Goal: Transaction & Acquisition: Purchase product/service

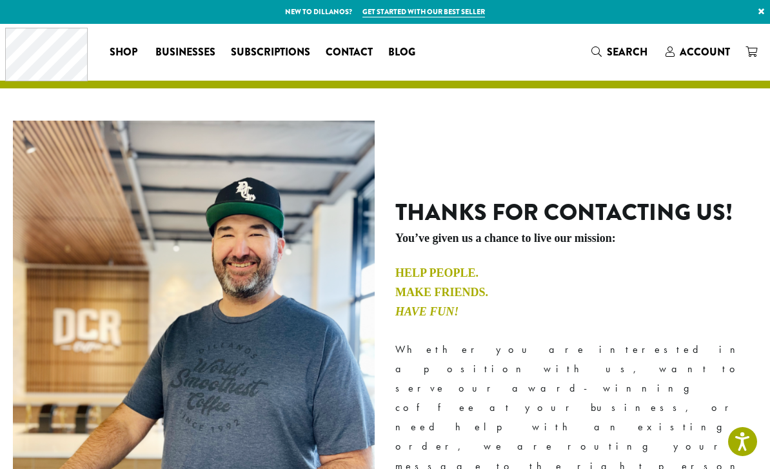
click at [126, 33] on div "Coffee All Coffees Best Sellers Blends Single Origins Dillanos Limited Organic …" at bounding box center [214, 52] width 418 height 54
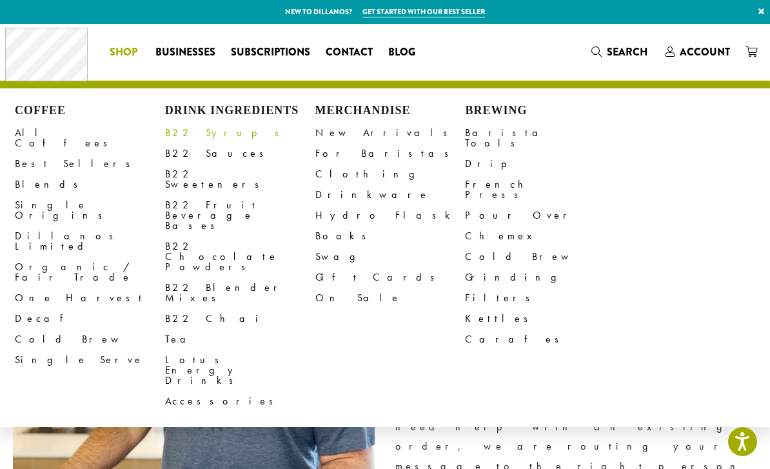
click at [197, 141] on link "B22 Syrups" at bounding box center [240, 132] width 150 height 21
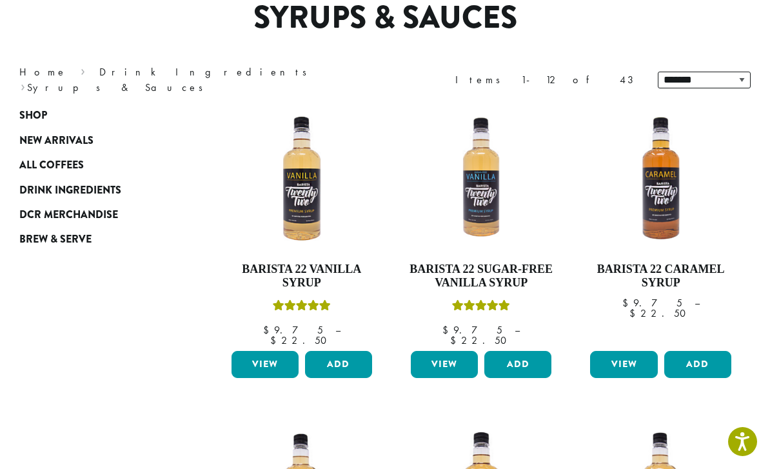
scroll to position [116, 0]
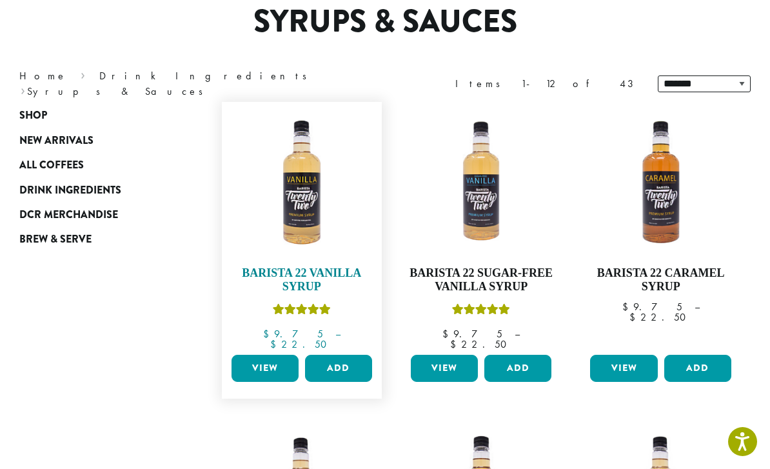
click at [312, 217] on img at bounding box center [301, 181] width 147 height 147
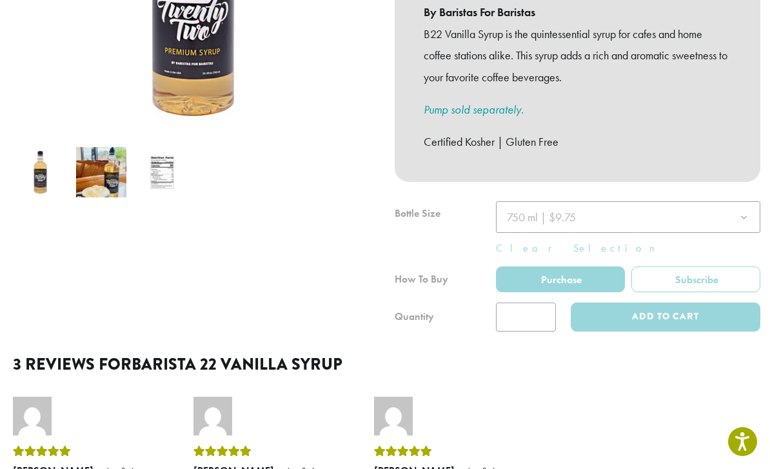
scroll to position [371, 0]
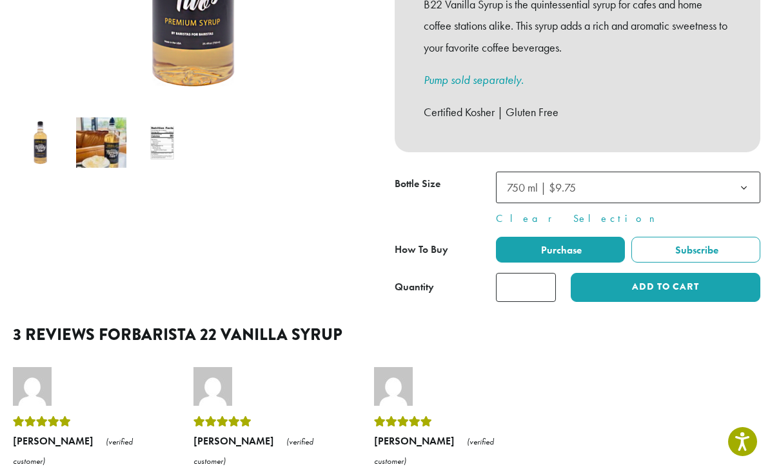
click at [737, 172] on b at bounding box center [744, 188] width 32 height 32
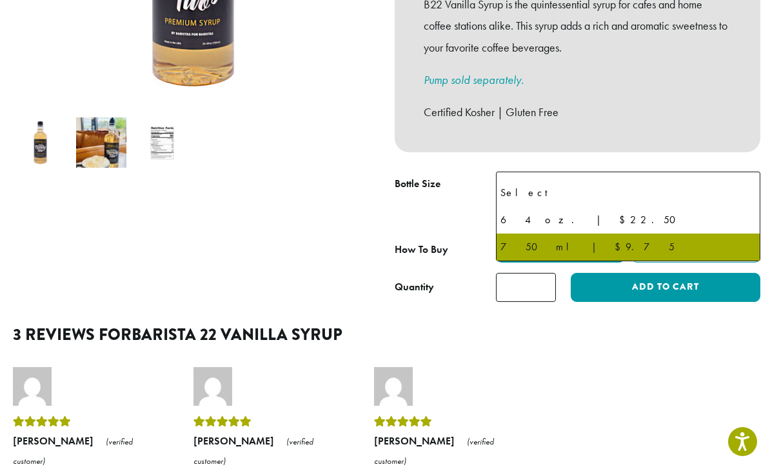
click at [738, 172] on b at bounding box center [744, 188] width 32 height 32
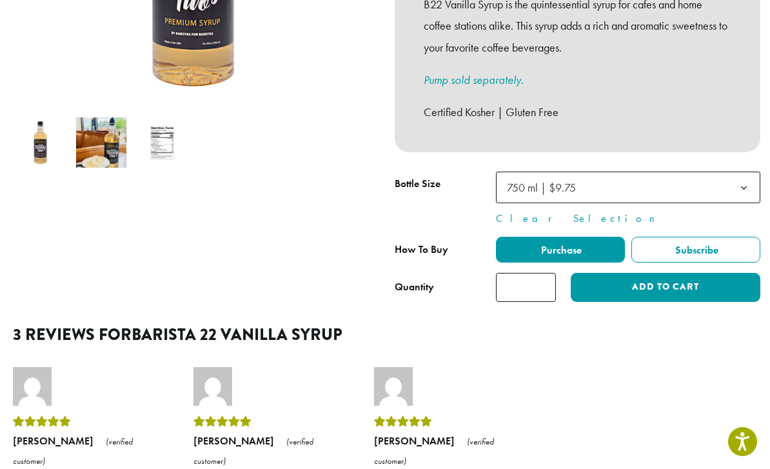
click at [740, 172] on b at bounding box center [744, 188] width 32 height 32
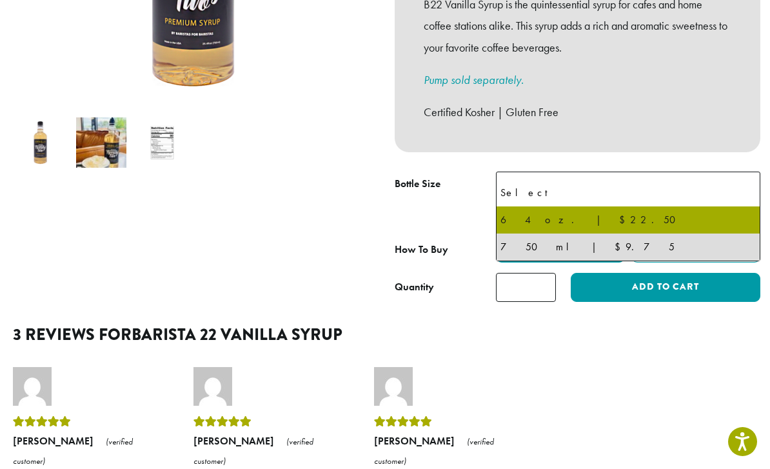
select select "*****"
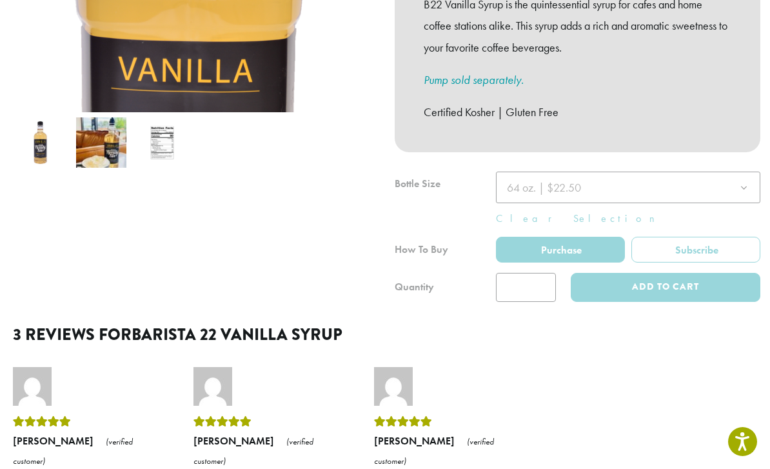
click at [547, 269] on div at bounding box center [577, 236] width 365 height 130
click at [543, 267] on div at bounding box center [577, 236] width 365 height 130
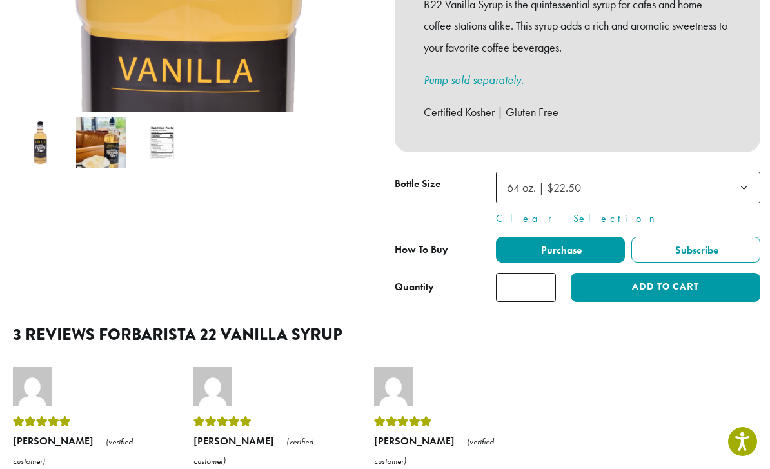
click at [542, 276] on input "*" at bounding box center [526, 287] width 60 height 29
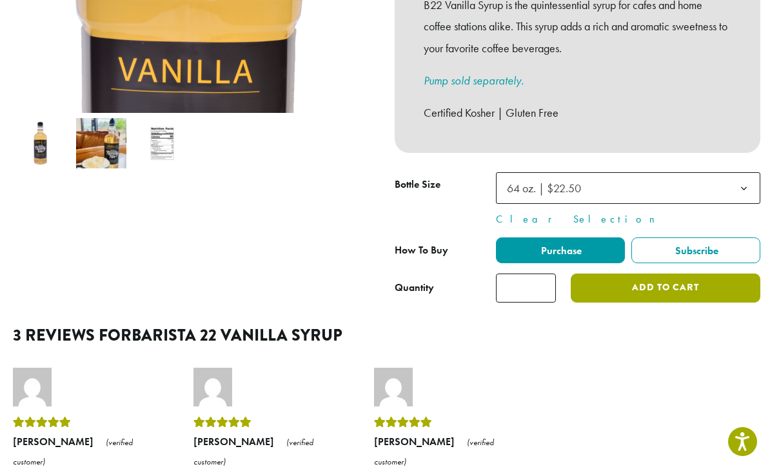
type input "*"
click at [674, 273] on button "Add to cart" at bounding box center [665, 287] width 190 height 29
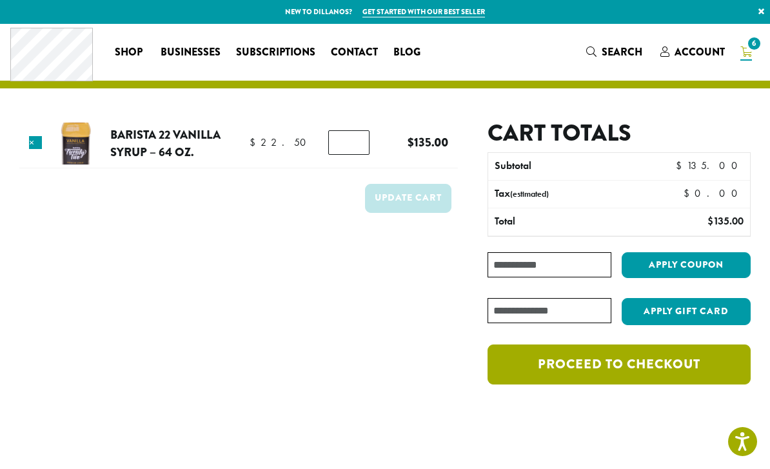
click at [616, 365] on link "Proceed to checkout" at bounding box center [618, 364] width 263 height 40
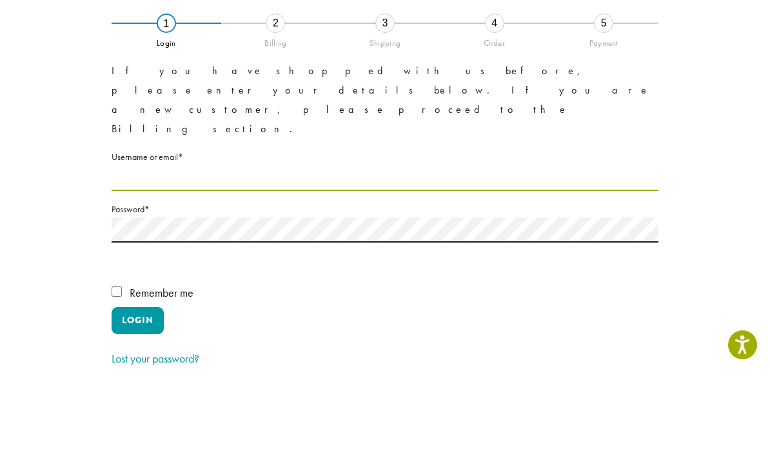
type input "**********"
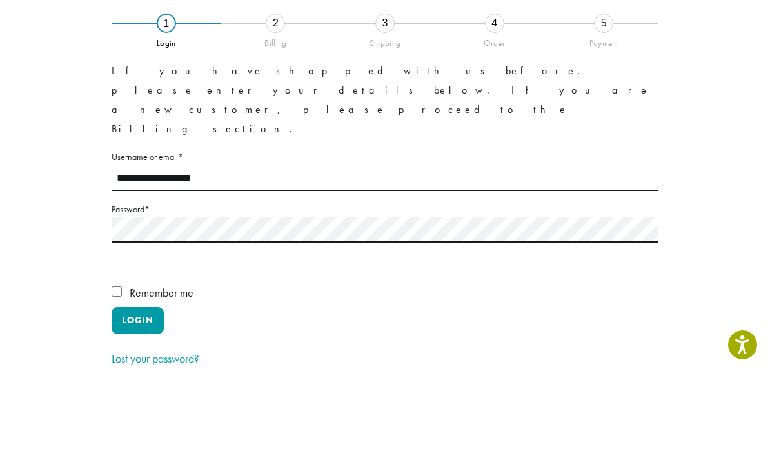
click at [137, 404] on button "Login" at bounding box center [138, 417] width 52 height 27
click at [132, 379] on label "Remember me" at bounding box center [385, 391] width 547 height 24
click at [128, 379] on label "Remember me" at bounding box center [385, 391] width 547 height 24
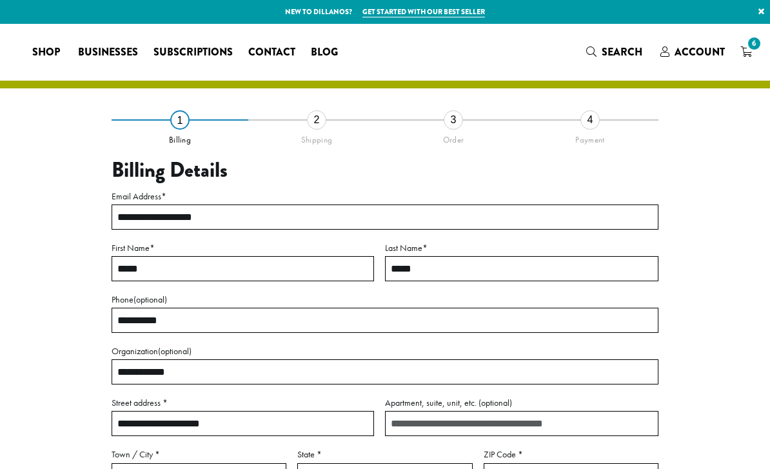
select select "**"
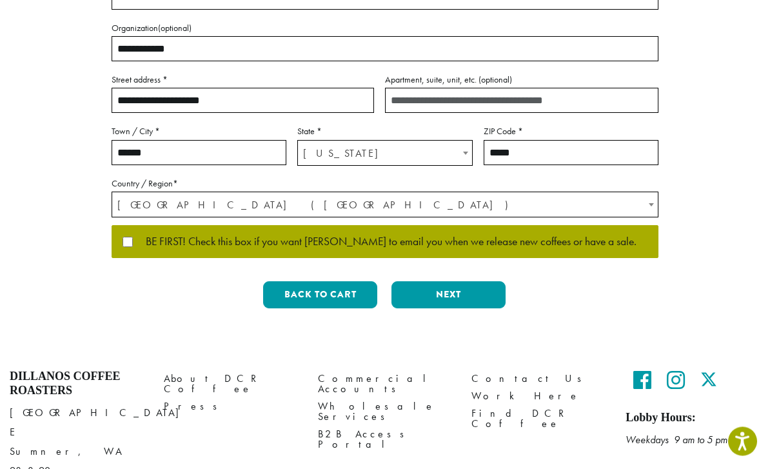
scroll to position [336, 0]
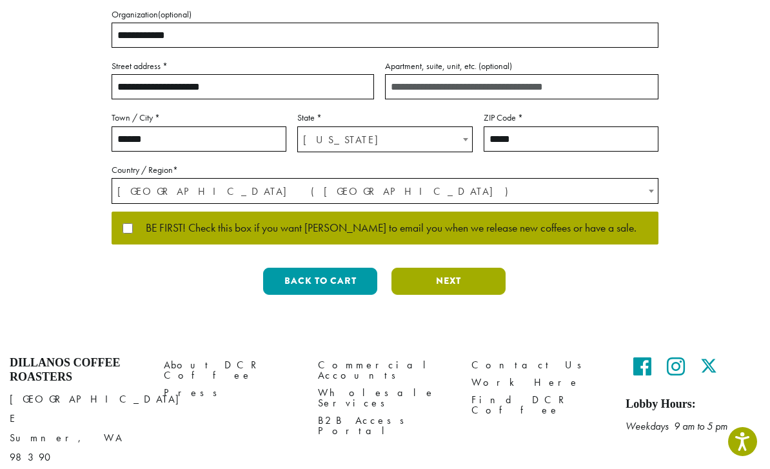
click at [445, 282] on button "Next" at bounding box center [448, 281] width 114 height 27
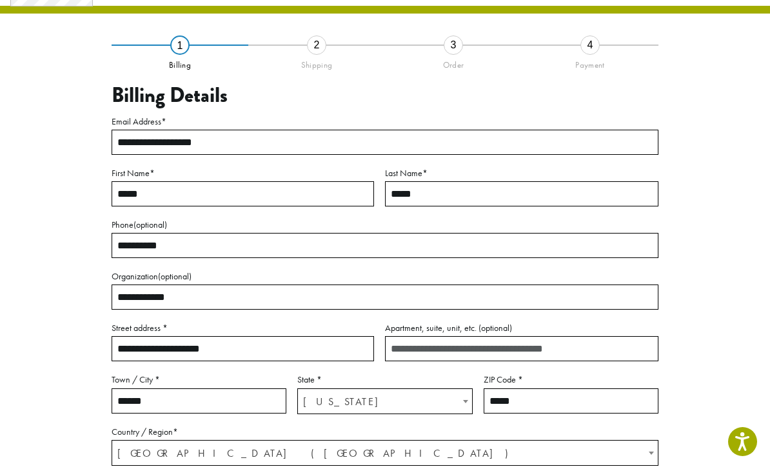
scroll to position [44, 0]
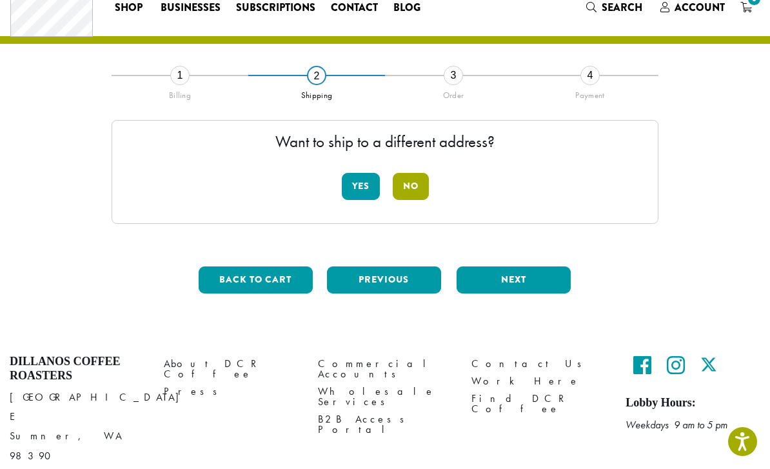
click at [414, 187] on button "No" at bounding box center [411, 186] width 36 height 27
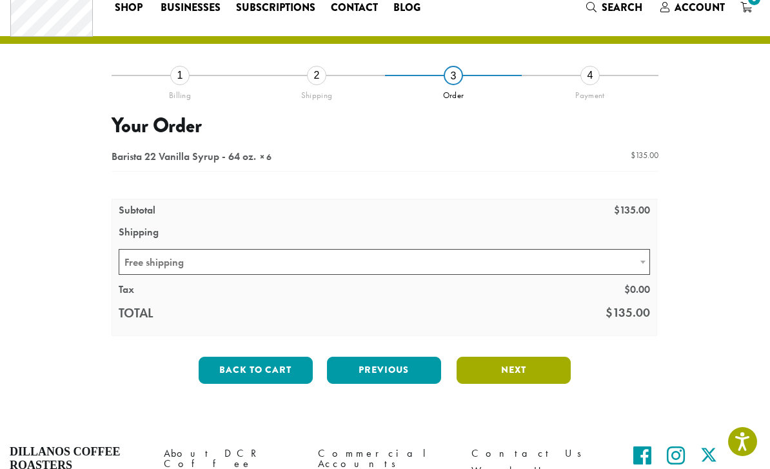
click at [517, 368] on button "Next" at bounding box center [513, 369] width 114 height 27
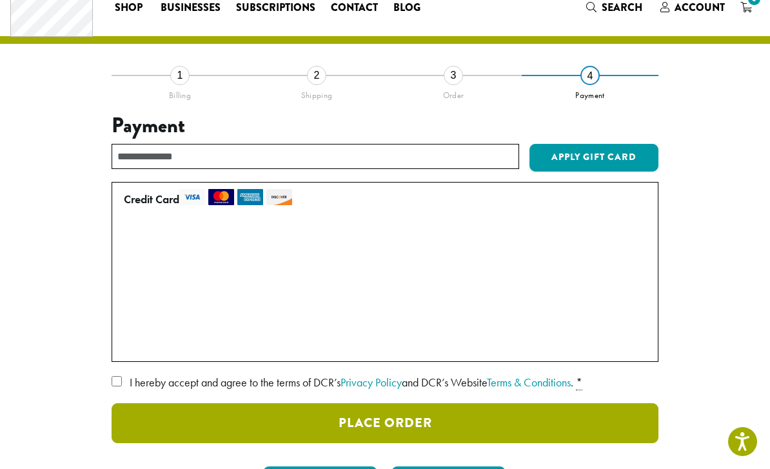
click at [400, 424] on button "Place Order" at bounding box center [385, 423] width 547 height 40
